Goal: Find specific page/section: Find specific page/section

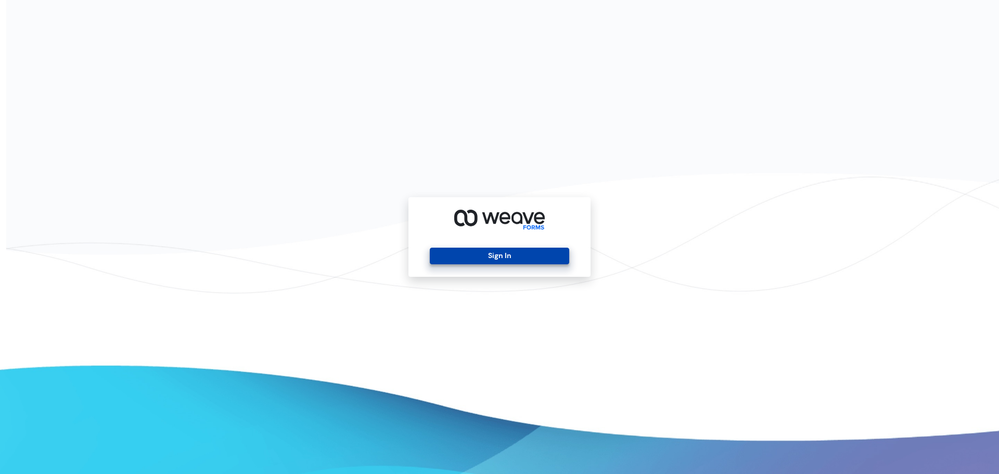
click at [472, 251] on button "Sign In" at bounding box center [499, 256] width 139 height 17
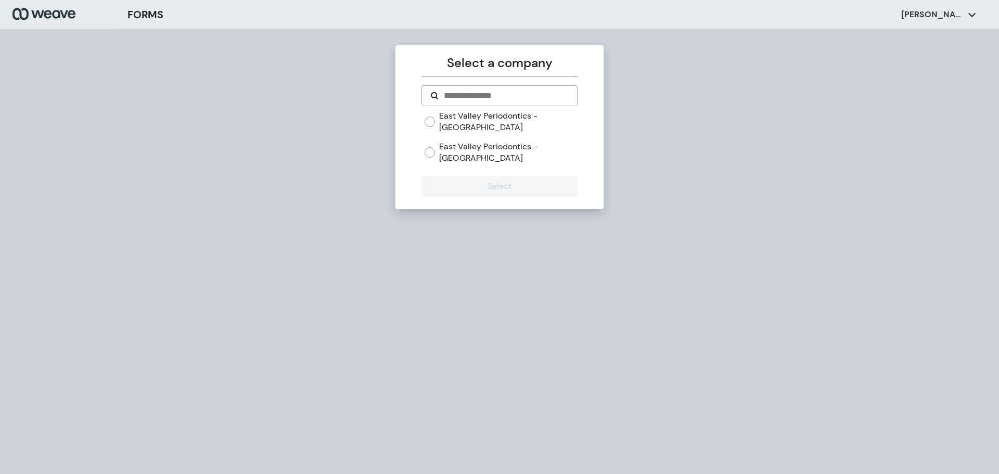
click at [556, 117] on label "East Valley Periodontics - Mesa" at bounding box center [508, 121] width 138 height 22
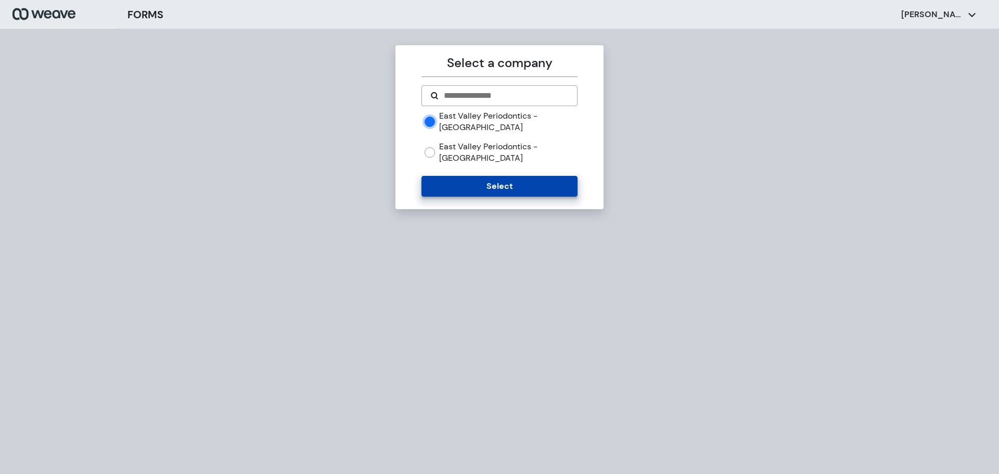
click at [531, 176] on button "Select" at bounding box center [500, 186] width 156 height 21
